Goal: Task Accomplishment & Management: Use online tool/utility

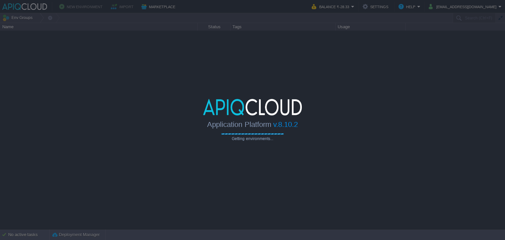
type input "Search (Ctrl+F)"
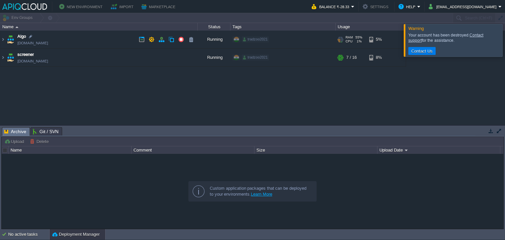
click at [116, 41] on td "Algo [DOMAIN_NAME]" at bounding box center [98, 40] width 197 height 18
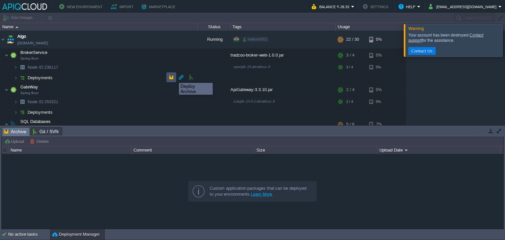
click at [171, 78] on button "button" at bounding box center [171, 77] width 6 height 6
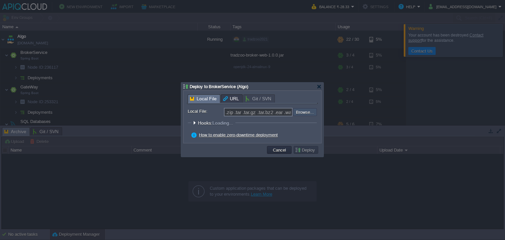
click at [307, 114] on input "file" at bounding box center [275, 112] width 83 height 8
type input "C:\fakepath\tradzoo-broker-web-1.0.0.jar"
type input "tradzoo-broker-web-1.0.0.jar"
click at [312, 148] on button "Deploy" at bounding box center [306, 150] width 22 height 6
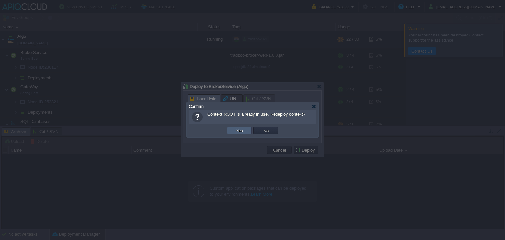
click at [246, 130] on td "Yes" at bounding box center [239, 131] width 25 height 8
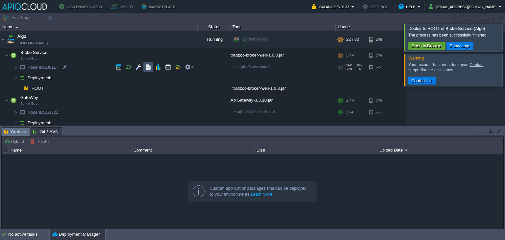
click at [145, 67] on button "button" at bounding box center [148, 67] width 6 height 6
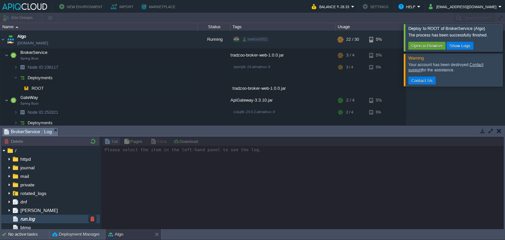
click at [69, 219] on div "run.log" at bounding box center [50, 219] width 99 height 9
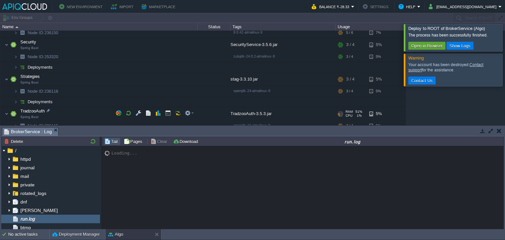
scroll to position [142, 0]
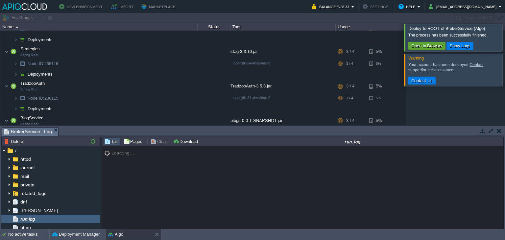
click at [312, 40] on div at bounding box center [513, 37] width 0 height 27
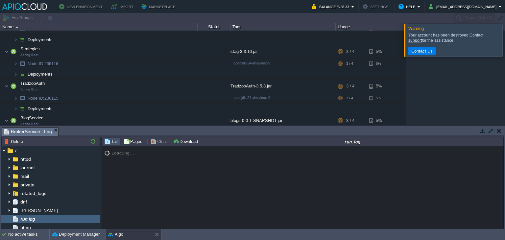
click at [312, 44] on div at bounding box center [513, 40] width 0 height 32
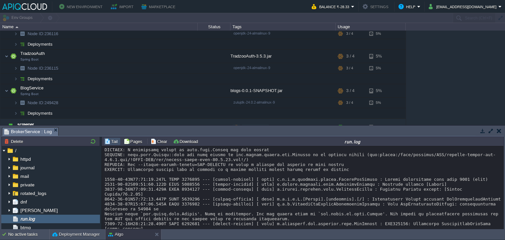
scroll to position [5580, 0]
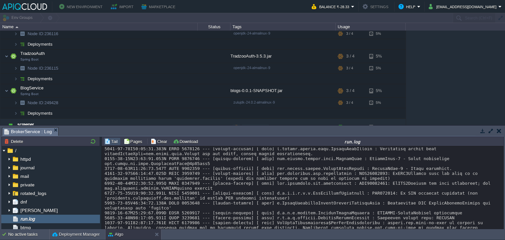
click at [312, 128] on button "button" at bounding box center [499, 131] width 5 height 6
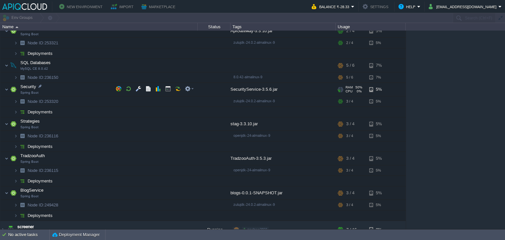
scroll to position [70, 0]
